Goal: Information Seeking & Learning: Find specific fact

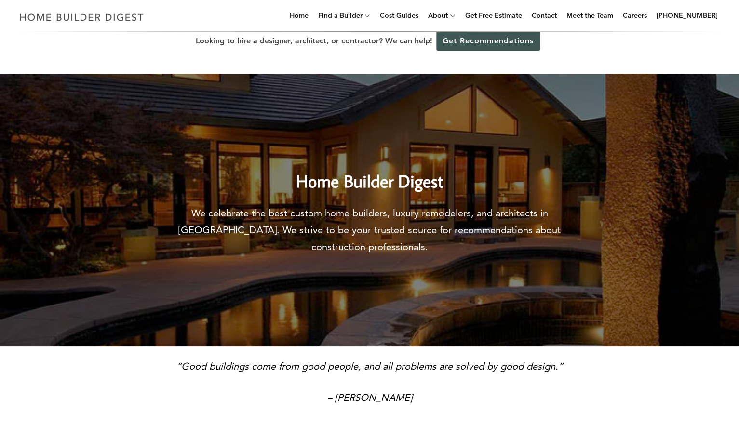
scroll to position [9, 0]
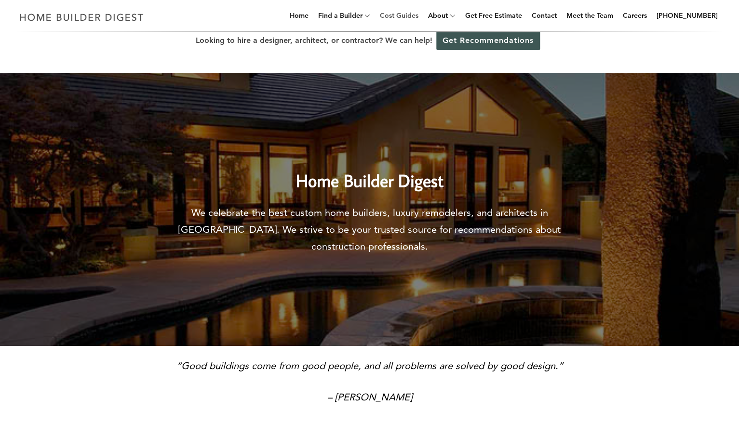
click at [408, 14] on link "Cost Guides" at bounding box center [399, 15] width 46 height 31
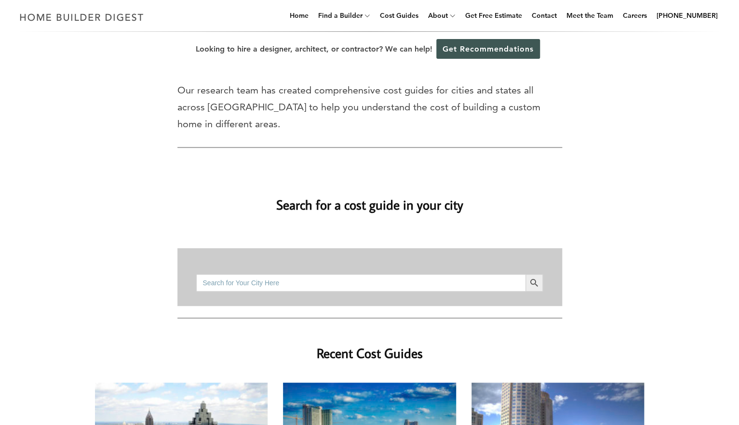
click at [333, 274] on input "Search for:" at bounding box center [360, 282] width 329 height 17
click at [526, 274] on button "Search Button" at bounding box center [534, 282] width 17 height 17
click at [247, 274] on input "solon oh" at bounding box center [360, 282] width 329 height 17
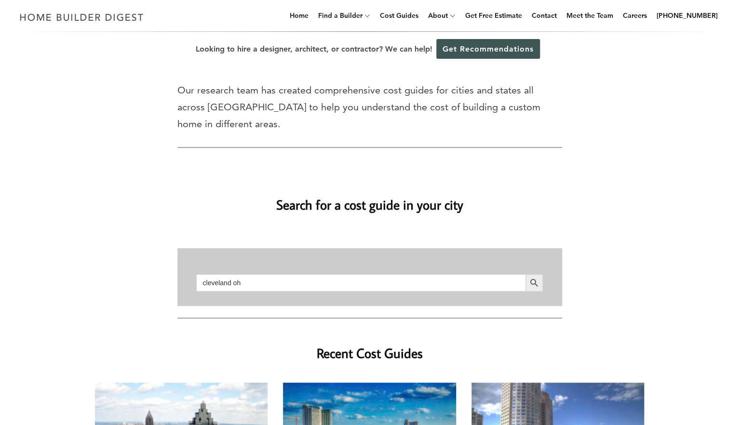
click at [526, 274] on button "Search Button" at bounding box center [534, 282] width 17 height 17
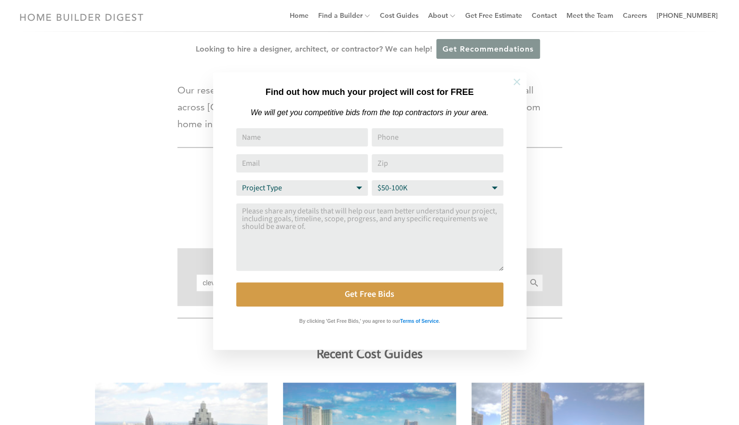
click at [514, 85] on icon at bounding box center [517, 82] width 7 height 7
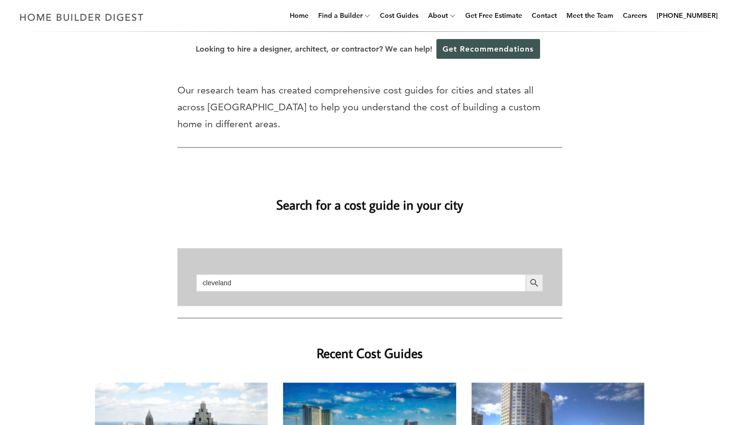
type input "cleveland"
click at [526, 274] on button "Search Button" at bounding box center [534, 282] width 17 height 17
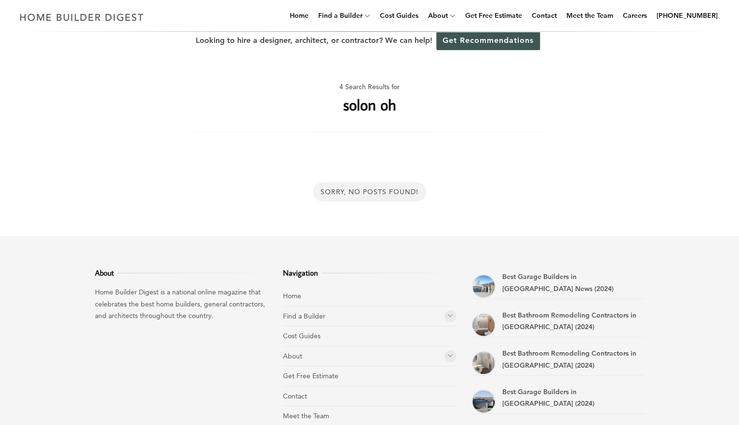
scroll to position [10, 0]
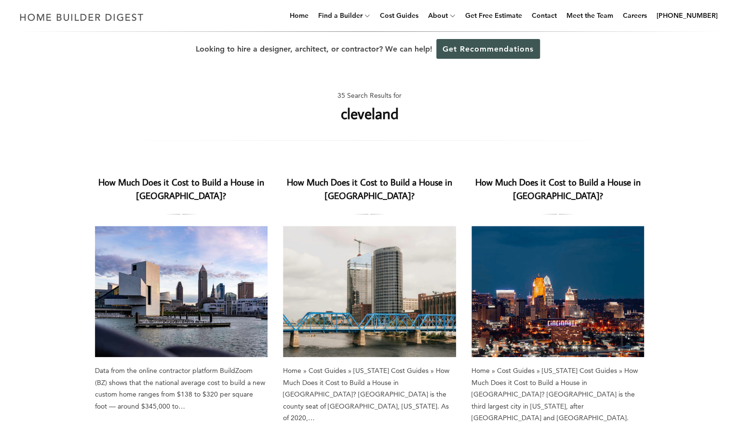
click at [207, 258] on img at bounding box center [181, 291] width 173 height 131
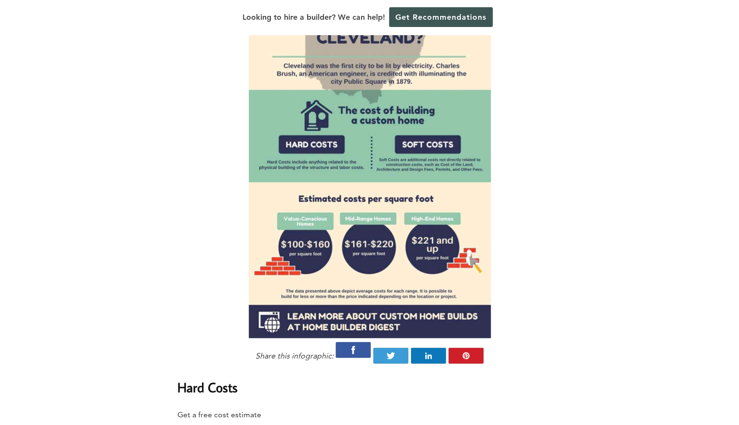
scroll to position [801, 0]
